Goal: Information Seeking & Learning: Learn about a topic

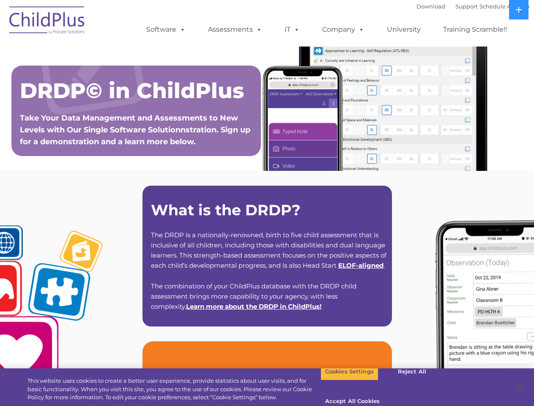
click at [267, 203] on strong "What is the DRDP?" at bounding box center [226, 210] width 150 height 18
click at [181, 29] on span at bounding box center [180, 29] width 9 height 8
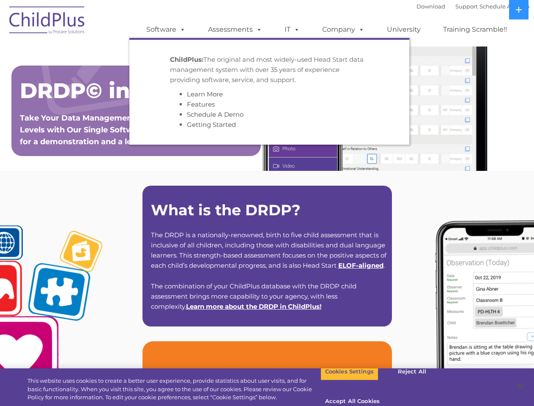
click at [257, 29] on span at bounding box center [257, 29] width 9 height 8
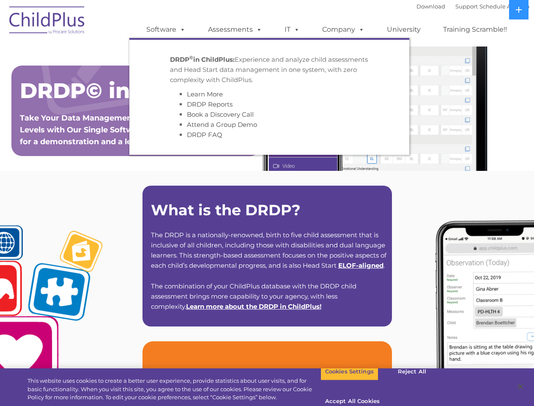
click at [292, 30] on span at bounding box center [294, 29] width 9 height 8
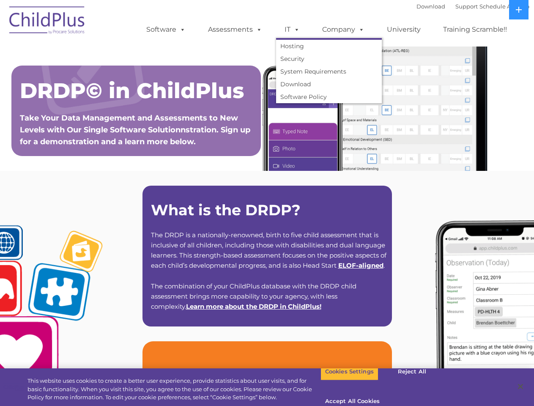
click at [295, 29] on span at bounding box center [294, 29] width 9 height 8
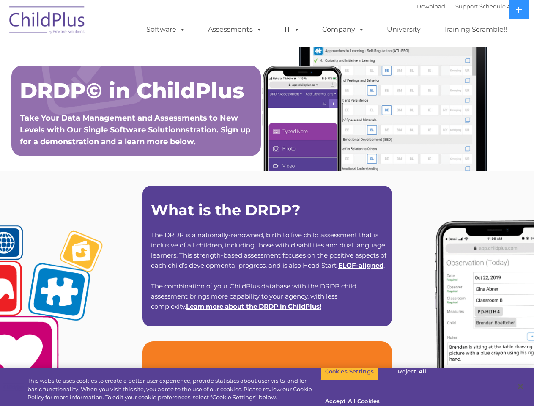
click at [343, 30] on link "Company" at bounding box center [342, 29] width 59 height 17
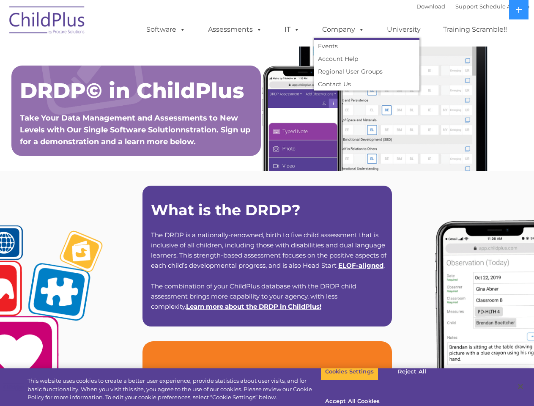
click at [359, 29] on span at bounding box center [359, 29] width 9 height 8
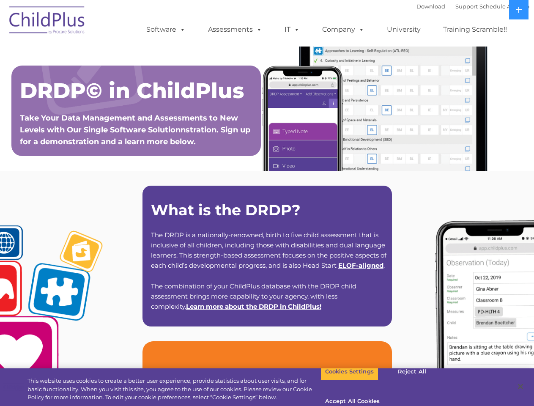
click at [518, 10] on icon at bounding box center [518, 10] width 6 height 6
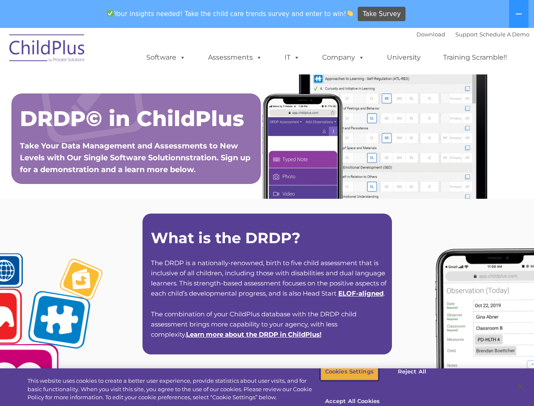
click at [343, 380] on button "Cookies Settings" at bounding box center [349, 371] width 58 height 18
